Goal: Transaction & Acquisition: Book appointment/travel/reservation

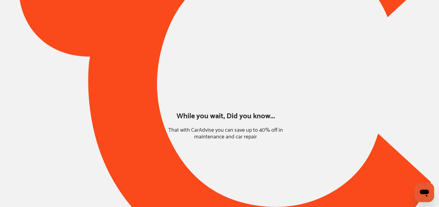
type input "*****"
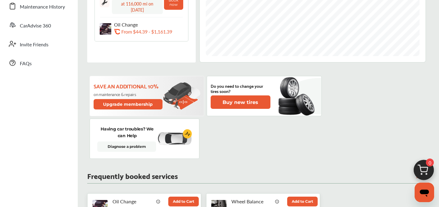
scroll to position [240, 0]
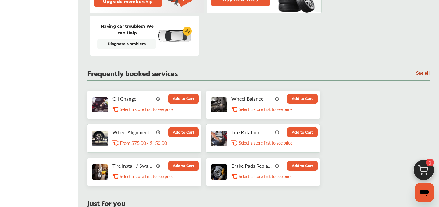
click at [186, 96] on button "Add to Cart" at bounding box center [183, 99] width 30 height 10
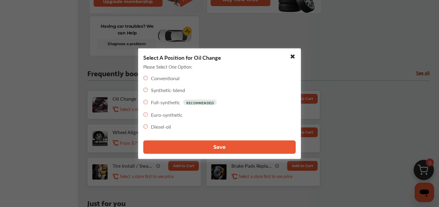
click at [202, 144] on button "Save" at bounding box center [219, 146] width 152 height 13
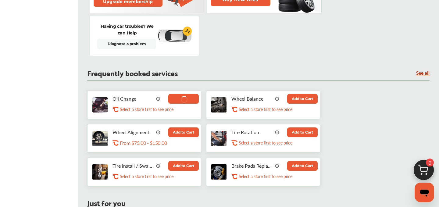
scroll to position [266, 0]
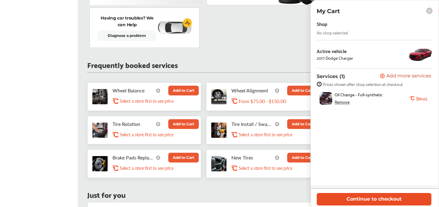
click at [334, 197] on button "Continue to checkout" at bounding box center [374, 199] width 115 height 12
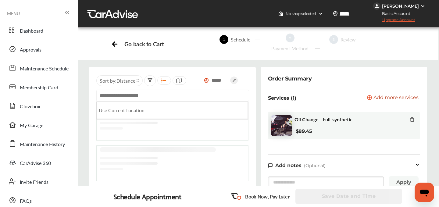
click at [151, 95] on input "text" at bounding box center [172, 96] width 153 height 12
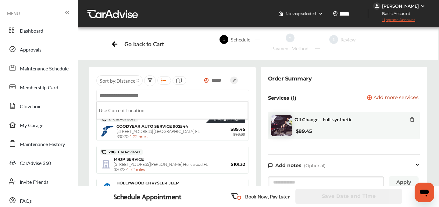
paste input "**********"
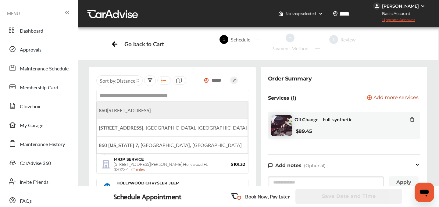
click at [142, 111] on span "[STREET_ADDRESS]" at bounding box center [125, 110] width 52 height 7
type input "**********"
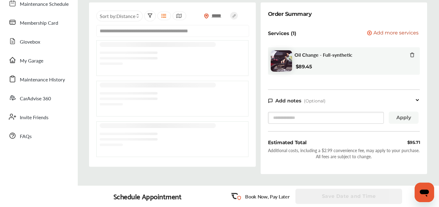
scroll to position [64, 0]
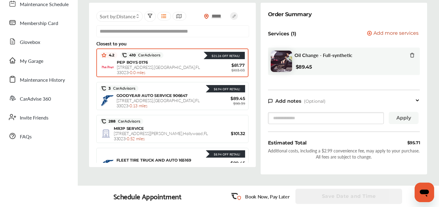
click at [173, 59] on div "$21.26 Off Retail!" at bounding box center [203, 55] width 81 height 8
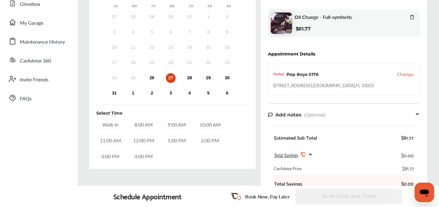
scroll to position [121, 0]
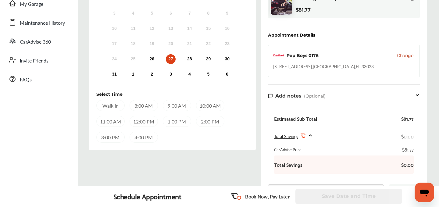
click at [147, 137] on div "4:00 PM" at bounding box center [144, 137] width 28 height 11
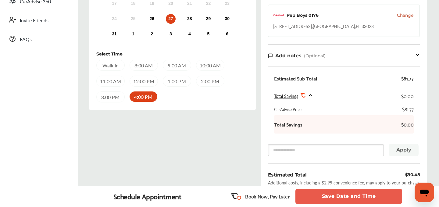
scroll to position [163, 0]
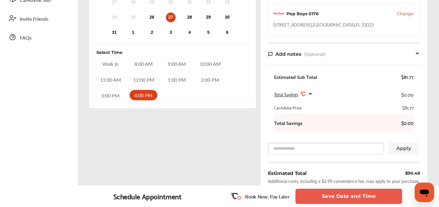
click at [331, 196] on button "Save Date and Time" at bounding box center [348, 196] width 107 height 15
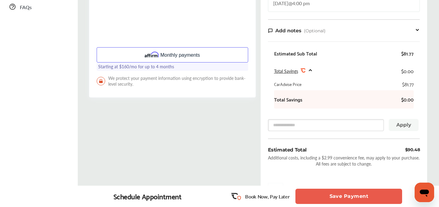
scroll to position [264, 0]
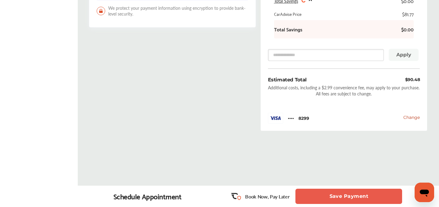
click at [329, 193] on button "Save Payment" at bounding box center [348, 196] width 107 height 15
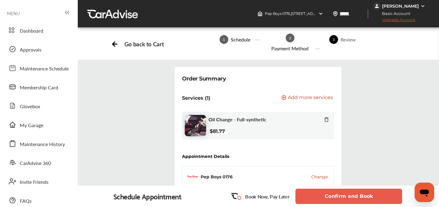
click at [338, 199] on button "Confirm and Book" at bounding box center [348, 196] width 107 height 15
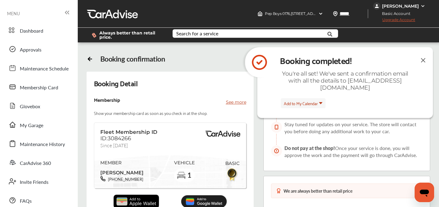
click at [423, 62] on img at bounding box center [422, 60] width 7 height 8
